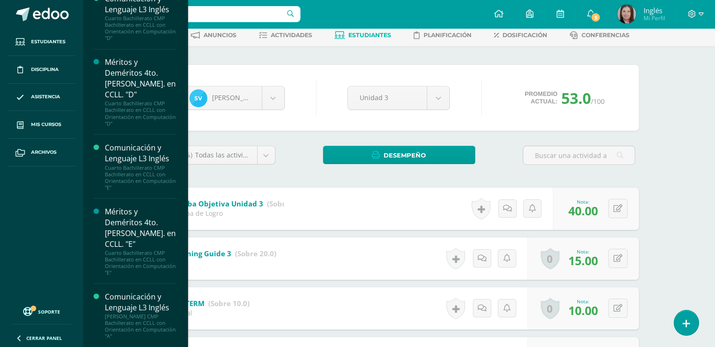
scroll to position [1623, 0]
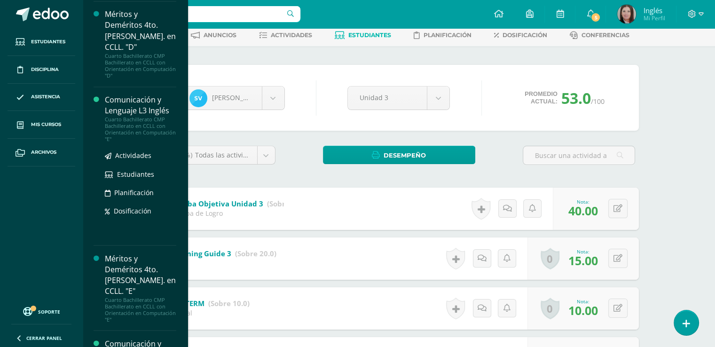
click at [128, 122] on div "Cuarto Bachillerato CMP Bachillerato en CCLL con Orientación en Computación "E"" at bounding box center [140, 129] width 71 height 26
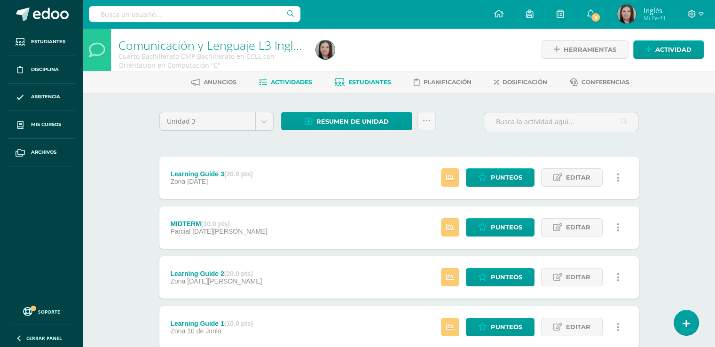
click at [361, 79] on span "Estudiantes" at bounding box center [369, 82] width 43 height 7
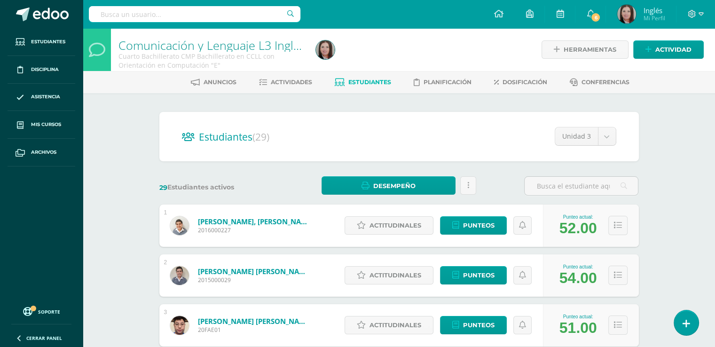
click at [383, 83] on span "Estudiantes" at bounding box center [369, 82] width 43 height 7
click at [490, 134] on h2 "Estudiantes (29)" at bounding box center [399, 136] width 435 height 19
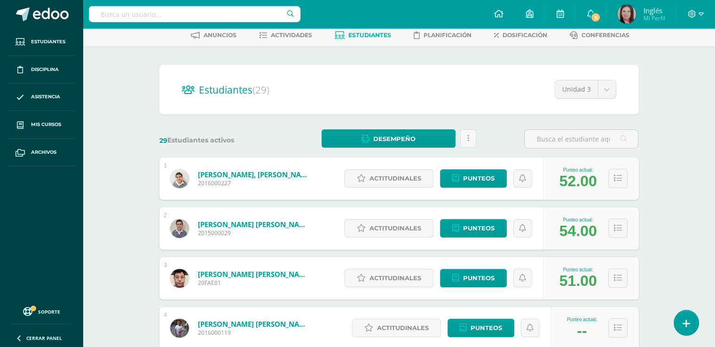
scroll to position [94, 0]
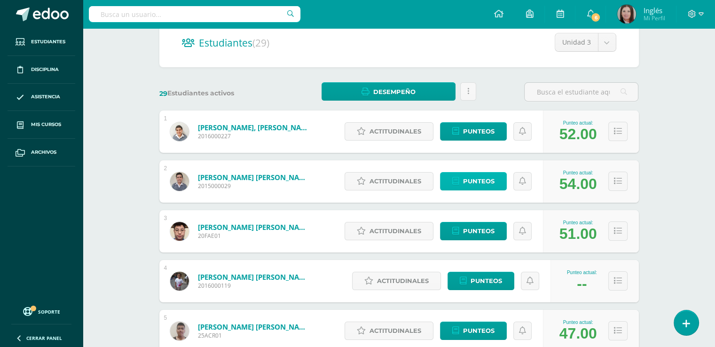
click at [483, 183] on span "Punteos" at bounding box center [479, 181] width 32 height 17
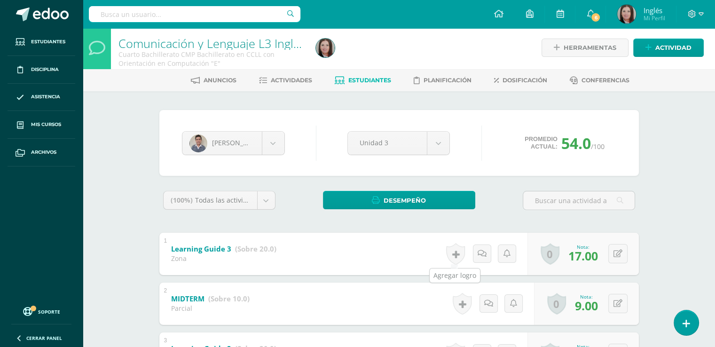
scroll to position [1, 0]
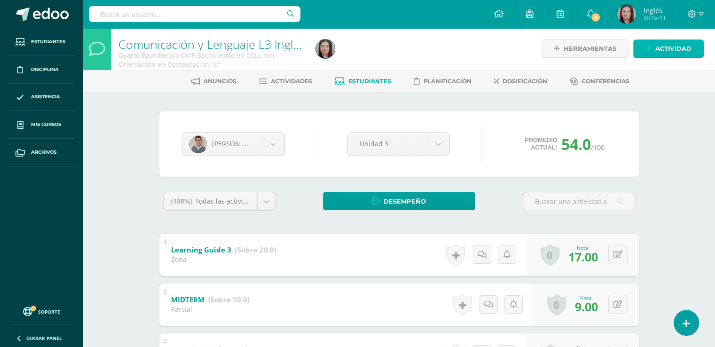
click at [659, 44] on span "Actividad" at bounding box center [674, 48] width 36 height 17
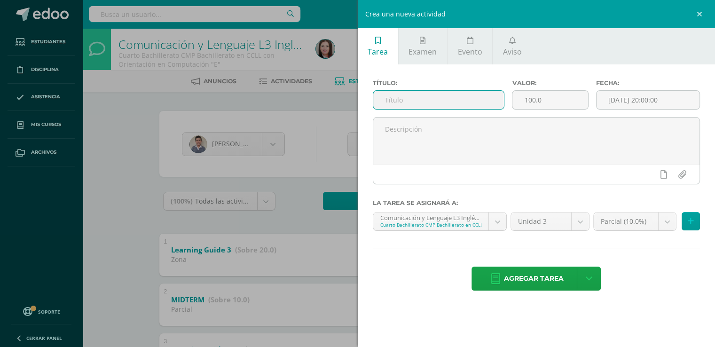
click at [416, 100] on input "text" at bounding box center [438, 100] width 131 height 18
type input "E"
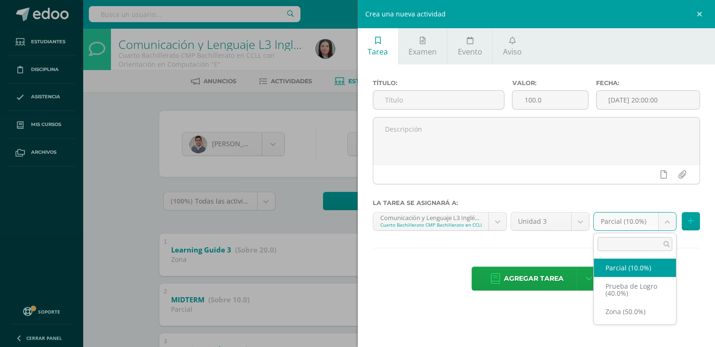
click at [663, 221] on body "Estudiantes Disciplina Asistencia Mis cursos Archivos Soporte Centro de ayuda Ú…" at bounding box center [357, 243] width 715 height 489
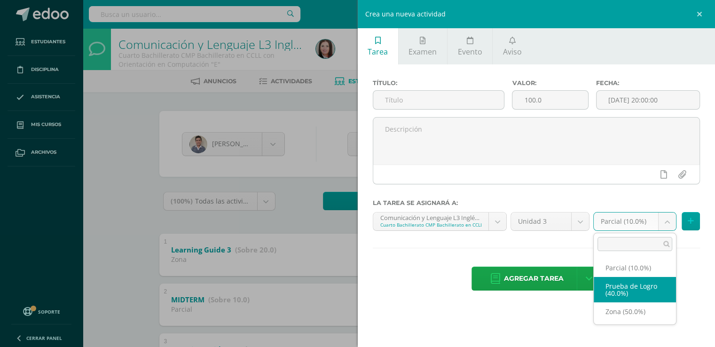
select select "161970"
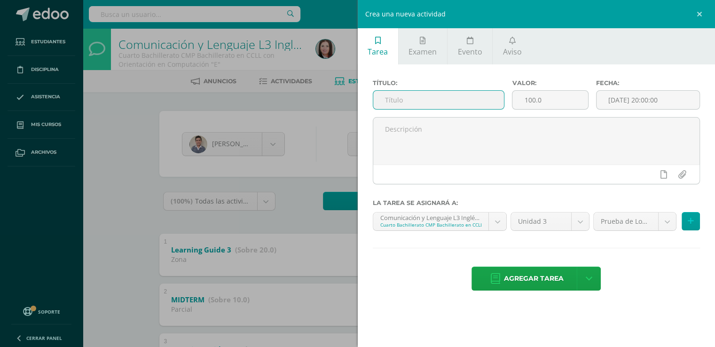
click at [427, 104] on input "text" at bounding box center [438, 100] width 131 height 18
type input "Prueba de logro"
drag, startPoint x: 527, startPoint y: 97, endPoint x: 451, endPoint y: 86, distance: 76.5
click at [451, 86] on div "Título: Prueba de logro Valor: 100.0 Fecha: 2025-08-11 20:00:00" at bounding box center [536, 98] width 335 height 38
click at [451, 86] on label "Título:" at bounding box center [439, 82] width 132 height 7
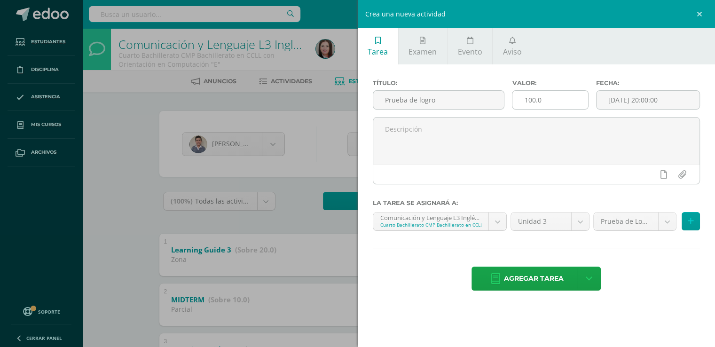
click at [562, 100] on input "100.0" at bounding box center [550, 100] width 75 height 18
type input "1"
type input "40"
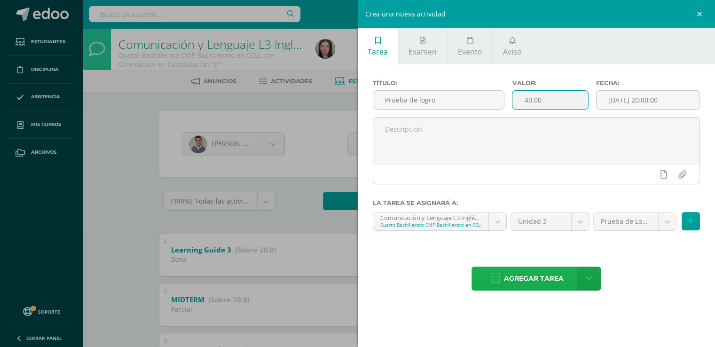
type input "40.00"
click at [559, 279] on span "Agregar tarea" at bounding box center [534, 278] width 60 height 23
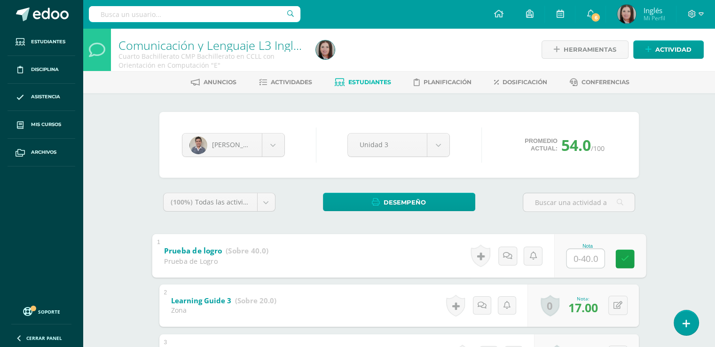
click at [590, 260] on input "text" at bounding box center [586, 258] width 38 height 19
type input "33"
click at [616, 253] on link at bounding box center [625, 258] width 19 height 19
click at [275, 146] on body "Tarea asignada exitosamente Estudiantes Disciplina Asistencia Mis cursos Archiv…" at bounding box center [357, 269] width 715 height 539
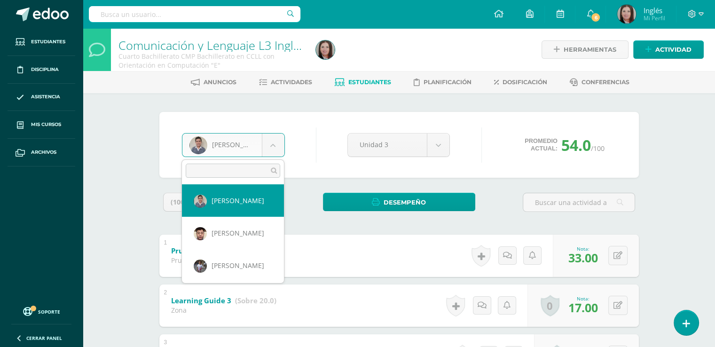
scroll to position [47, 0]
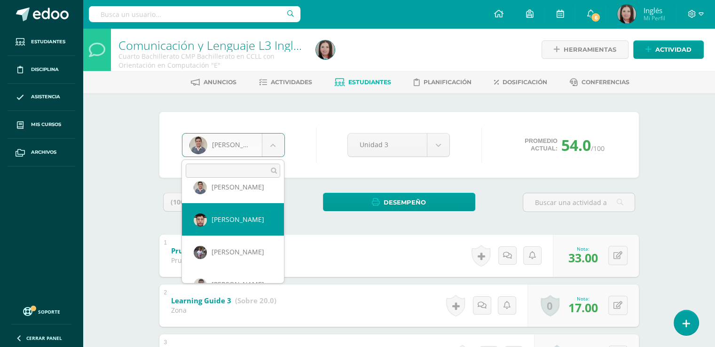
select select "608"
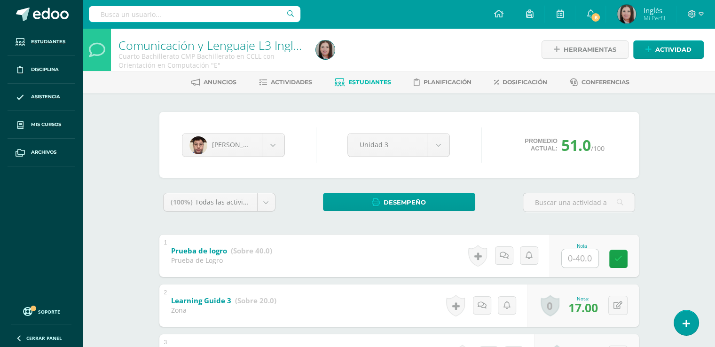
click at [578, 253] on input "text" at bounding box center [580, 258] width 37 height 18
type input "35"
click at [626, 257] on icon at bounding box center [625, 259] width 8 height 8
click at [285, 140] on div "[PERSON_NAME] [PERSON_NAME] [PERSON_NAME] [PERSON_NAME] [PERSON_NAME] [PERSON_N…" at bounding box center [233, 145] width 111 height 24
click at [277, 143] on body "Estudiantes Disciplina Asistencia Mis cursos Archivos Soporte Centro de ayuda Ú…" at bounding box center [357, 269] width 715 height 539
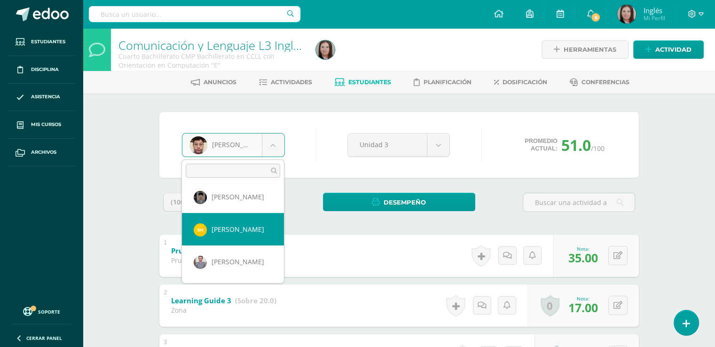
scroll to position [328, 0]
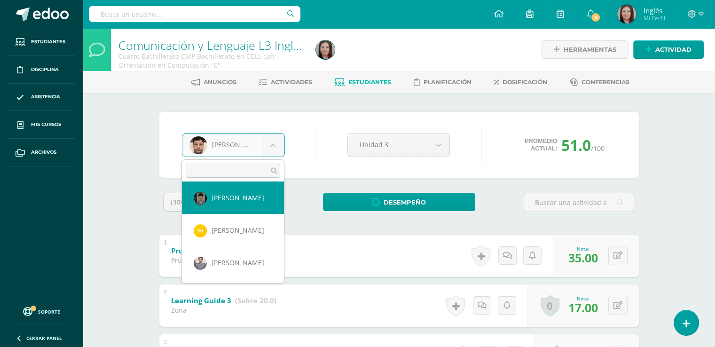
select select "2356"
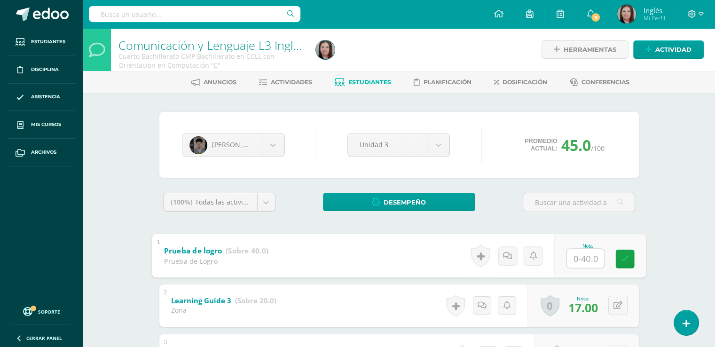
click at [589, 261] on input "text" at bounding box center [586, 258] width 38 height 19
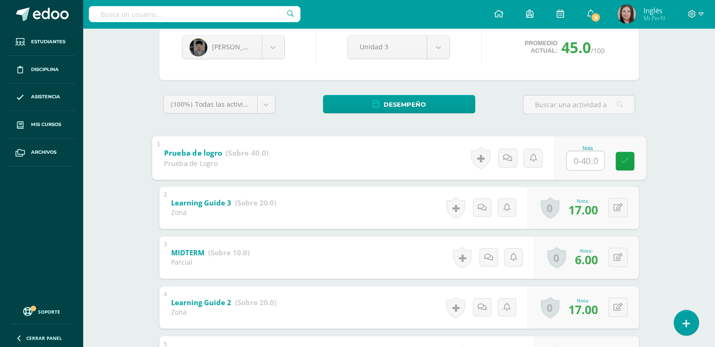
scroll to position [51, 0]
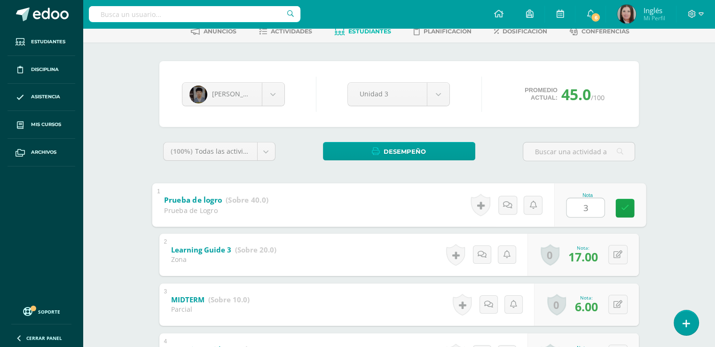
type input "37"
click at [620, 214] on link at bounding box center [625, 207] width 19 height 19
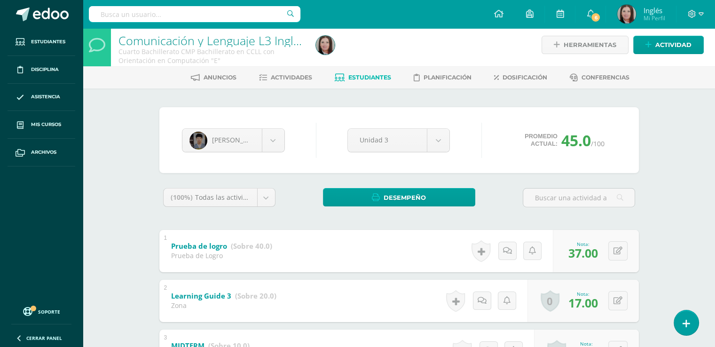
scroll to position [4, 0]
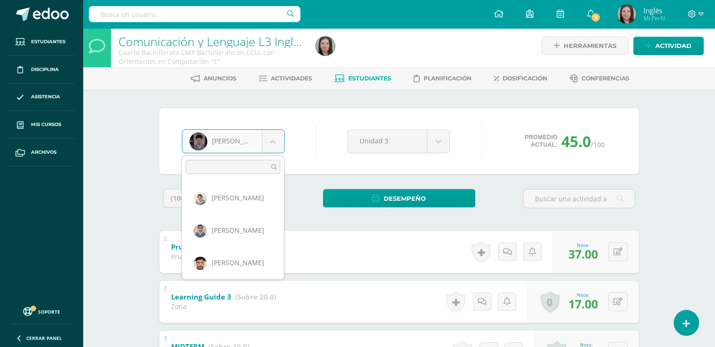
click at [269, 138] on body "Estudiantes Disciplina Asistencia Mis cursos Archivos Soporte Centro de ayuda Ú…" at bounding box center [357, 265] width 715 height 539
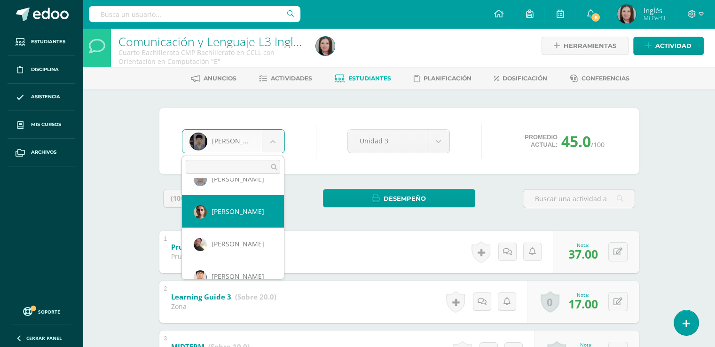
select select "1648"
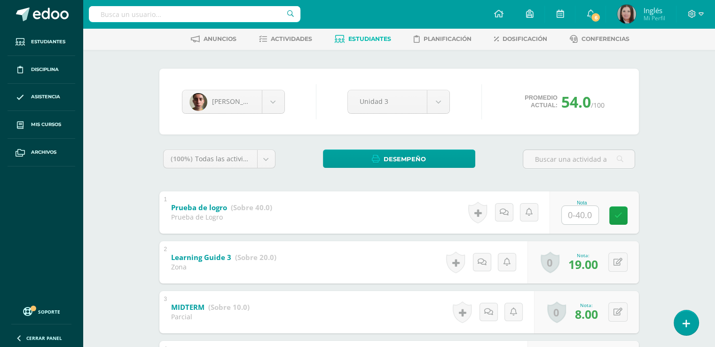
scroll to position [94, 0]
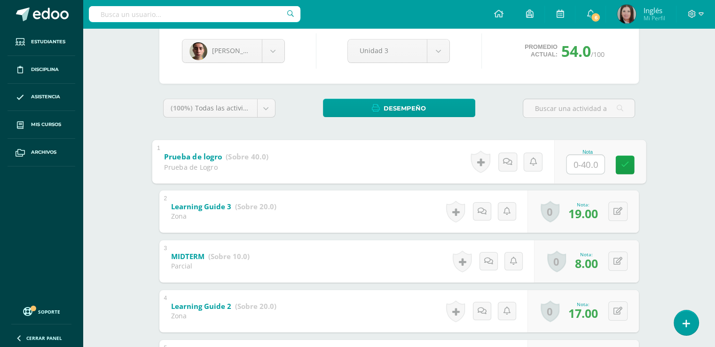
click at [582, 164] on input "text" at bounding box center [586, 164] width 38 height 19
type input "37"
click at [629, 168] on link at bounding box center [625, 164] width 19 height 19
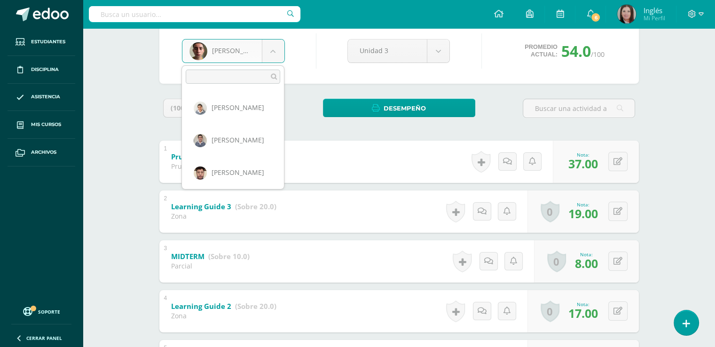
click at [278, 51] on body "Estudiantes Disciplina Asistencia Mis cursos Archivos Soporte Centro de ayuda Ú…" at bounding box center [357, 175] width 715 height 539
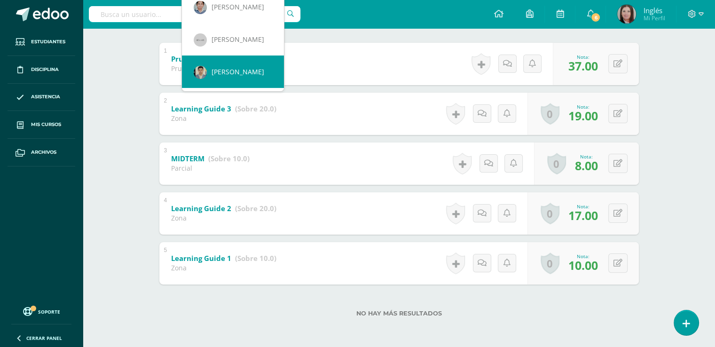
scroll to position [0, 0]
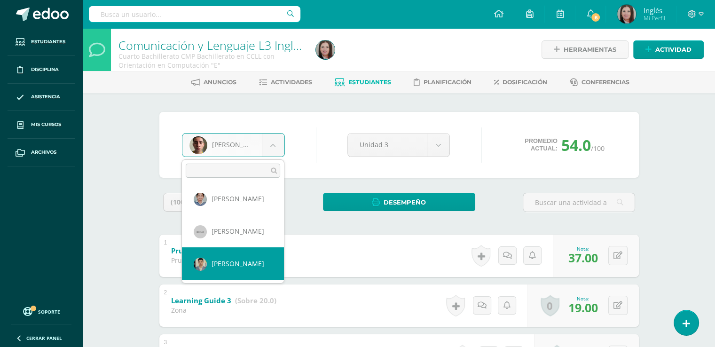
click at [234, 75] on body "Estudiantes Disciplina Asistencia Mis cursos Archivos Soporte Centro de ayuda Ú…" at bounding box center [357, 269] width 715 height 539
select select "700"
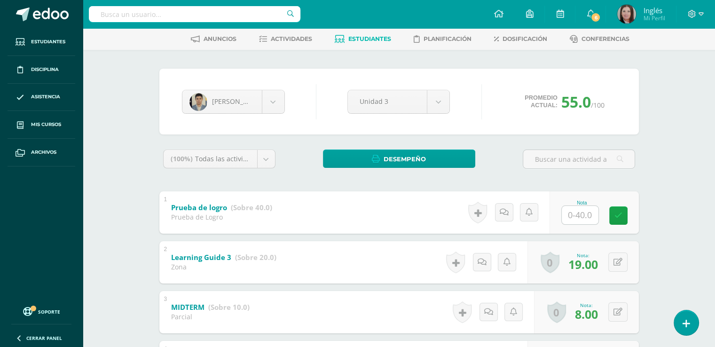
scroll to position [47, 0]
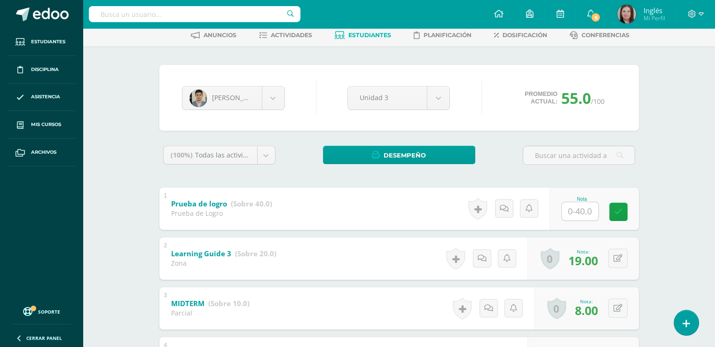
click at [588, 214] on input "text" at bounding box center [580, 211] width 37 height 18
type input "37"
click at [625, 206] on link at bounding box center [625, 211] width 19 height 19
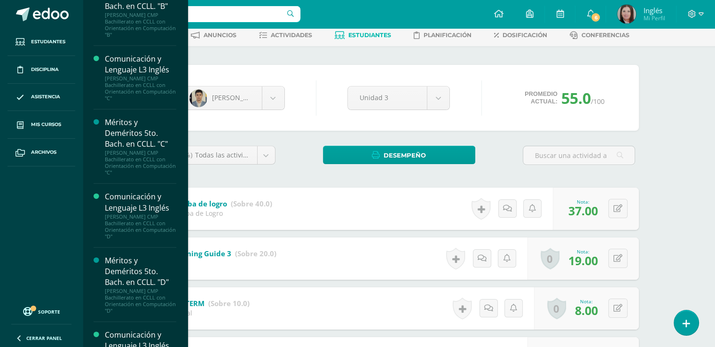
scroll to position [2303, 0]
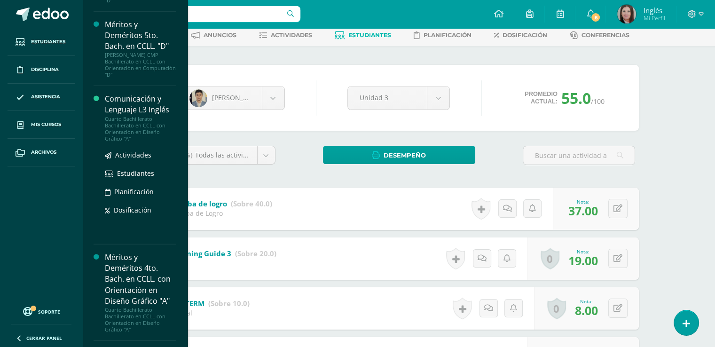
click at [130, 131] on div "Cuarto Bachillerato Bachillerato en CCLL con Orientación en Diseño Gráfico "A"" at bounding box center [140, 129] width 71 height 26
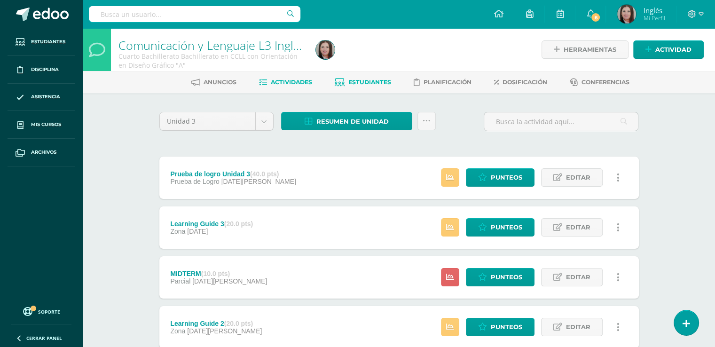
click at [368, 82] on span "Estudiantes" at bounding box center [369, 82] width 43 height 7
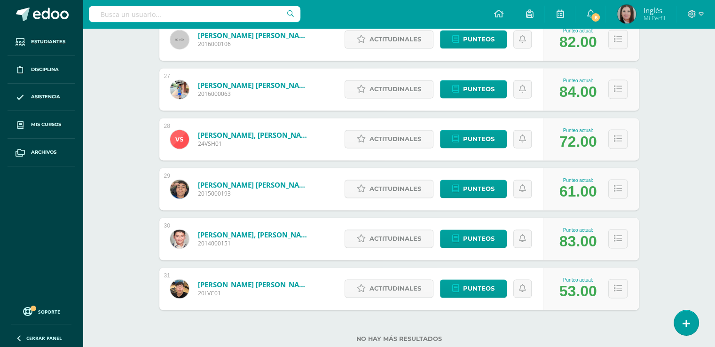
scroll to position [1458, 0]
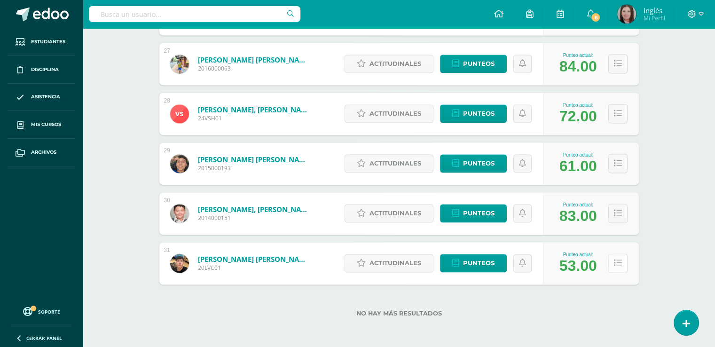
click at [614, 261] on icon at bounding box center [618, 263] width 8 height 8
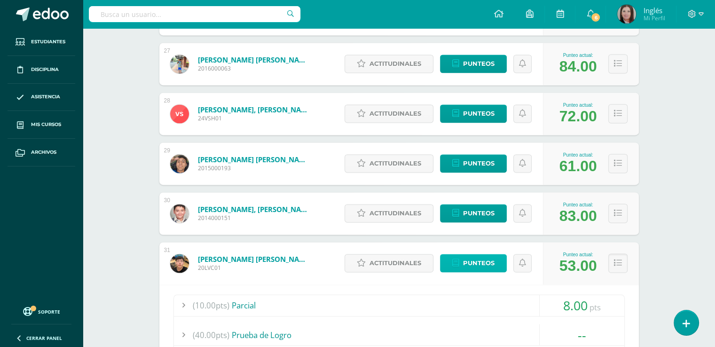
click at [463, 264] on link "Punteos" at bounding box center [473, 263] width 67 height 18
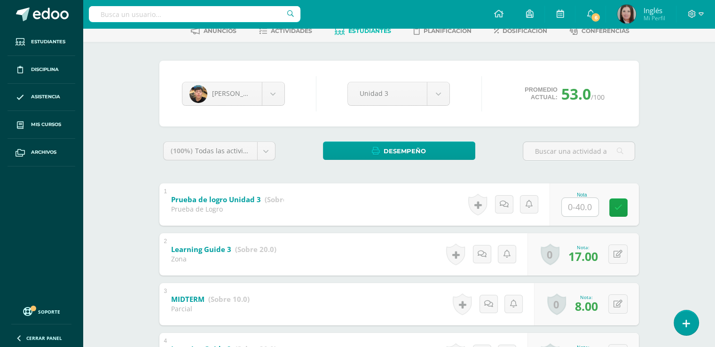
scroll to position [51, 0]
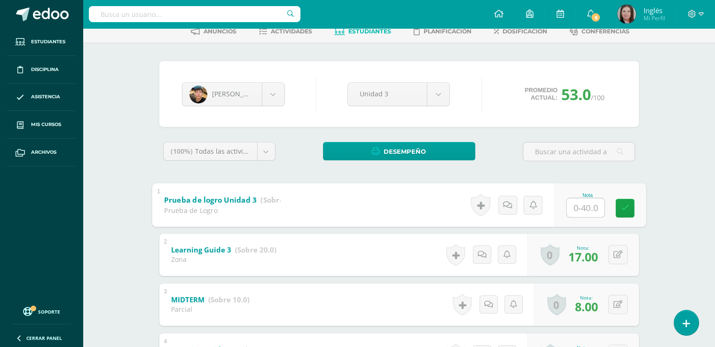
click at [581, 211] on input "text" at bounding box center [586, 207] width 38 height 19
type input "36"
click at [628, 210] on icon at bounding box center [625, 208] width 8 height 8
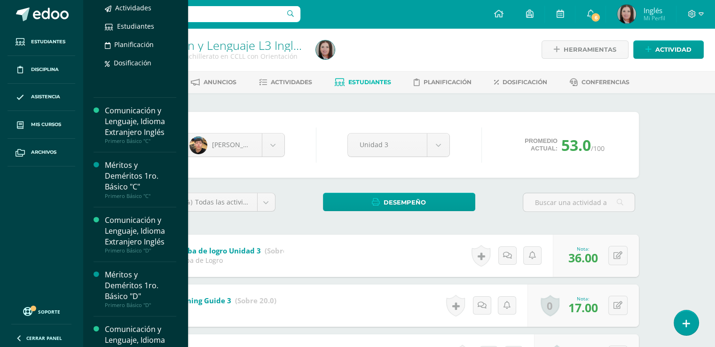
scroll to position [220, 0]
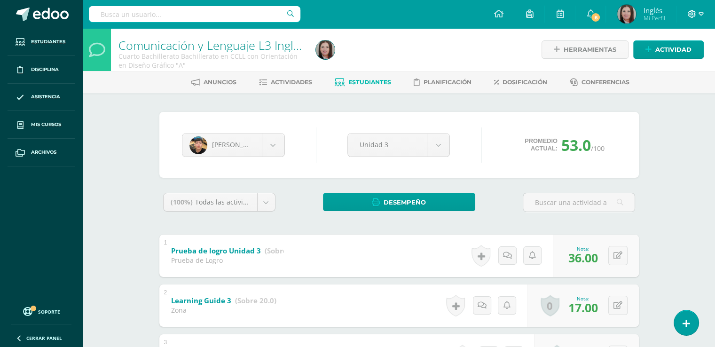
click at [698, 11] on span at bounding box center [696, 14] width 16 height 10
click at [687, 65] on span "Cerrar sesión" at bounding box center [672, 64] width 42 height 9
